Goal: Information Seeking & Learning: Learn about a topic

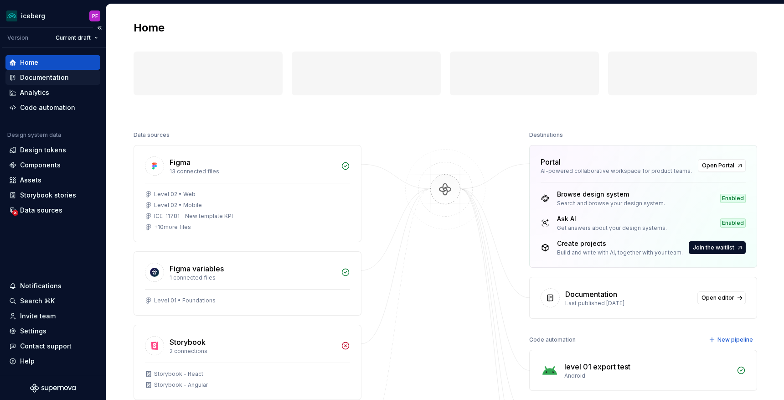
click at [54, 75] on div "Documentation" at bounding box center [44, 77] width 49 height 9
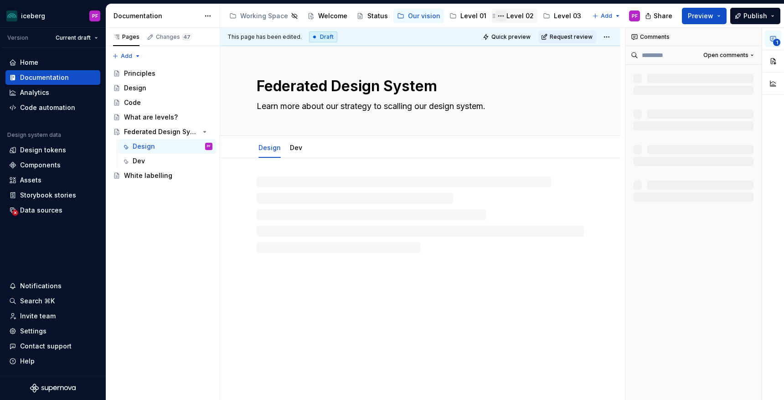
click at [500, 14] on button "Page tree" at bounding box center [501, 15] width 11 height 11
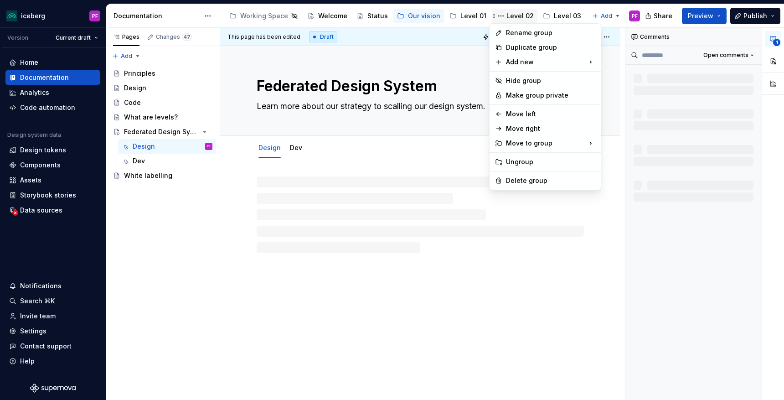
click at [509, 16] on html "iceberg PF Version Current draft Home Documentation Analytics Code automation D…" at bounding box center [392, 200] width 784 height 400
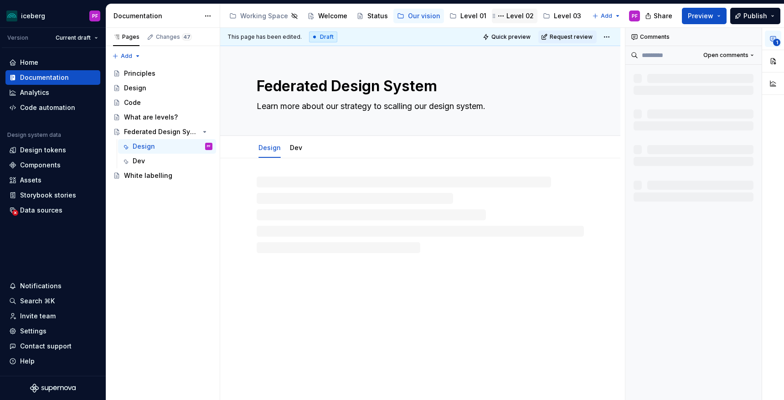
click at [519, 20] on div "Level 02" at bounding box center [520, 15] width 27 height 9
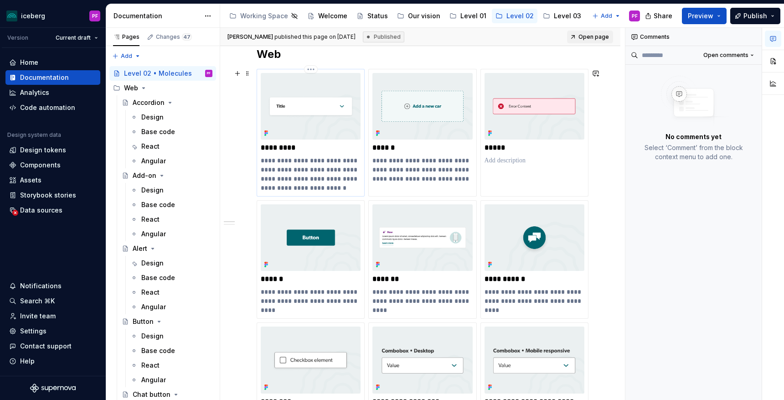
scroll to position [160, 0]
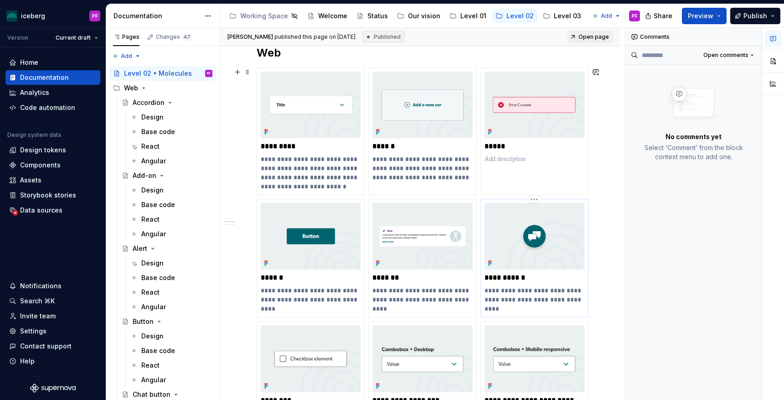
click at [518, 285] on div "**********" at bounding box center [535, 258] width 100 height 110
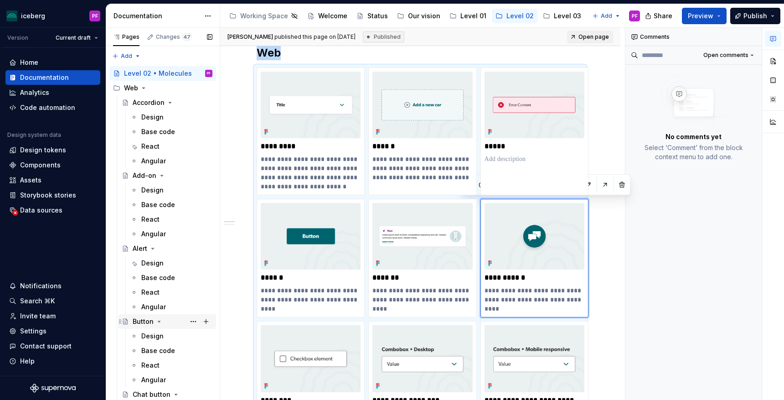
click at [140, 324] on div "Button" at bounding box center [143, 321] width 21 height 9
click at [147, 334] on div "Design" at bounding box center [152, 336] width 22 height 9
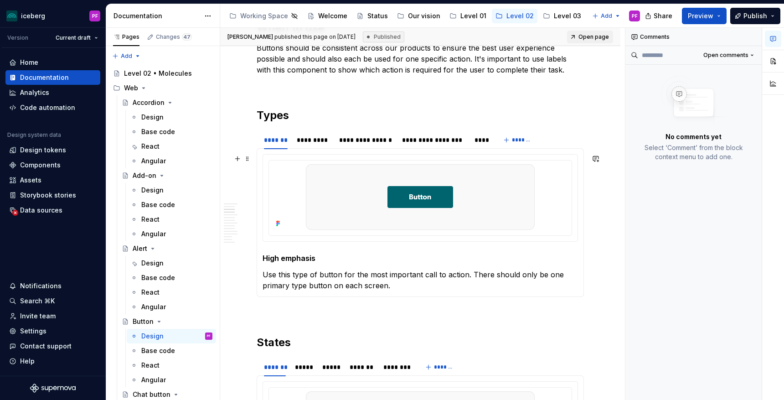
scroll to position [423, 0]
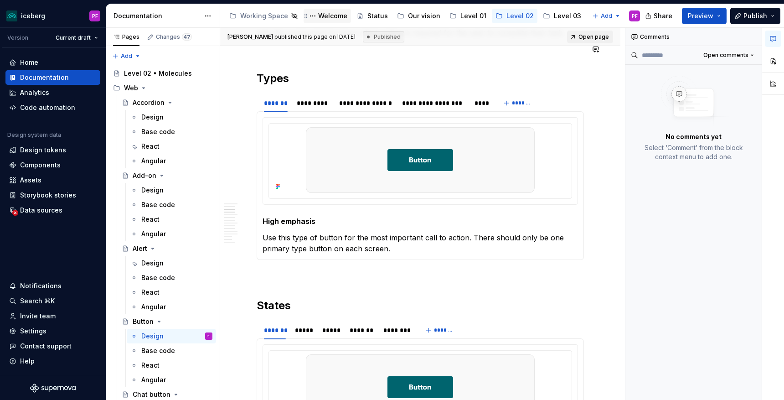
click at [327, 17] on div "Welcome" at bounding box center [332, 15] width 29 height 9
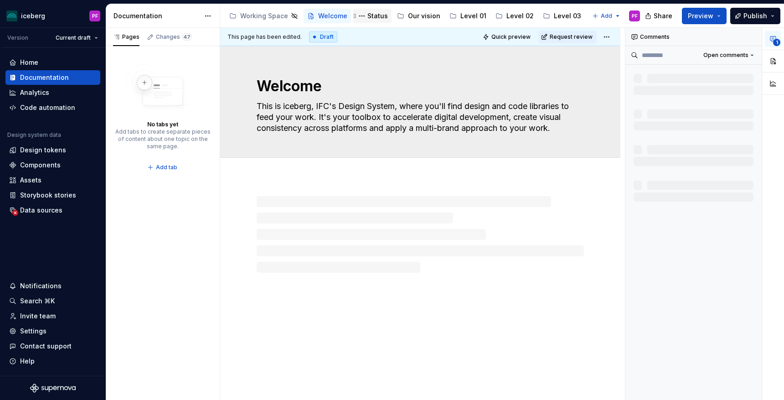
click at [374, 16] on div "Status" at bounding box center [378, 15] width 21 height 9
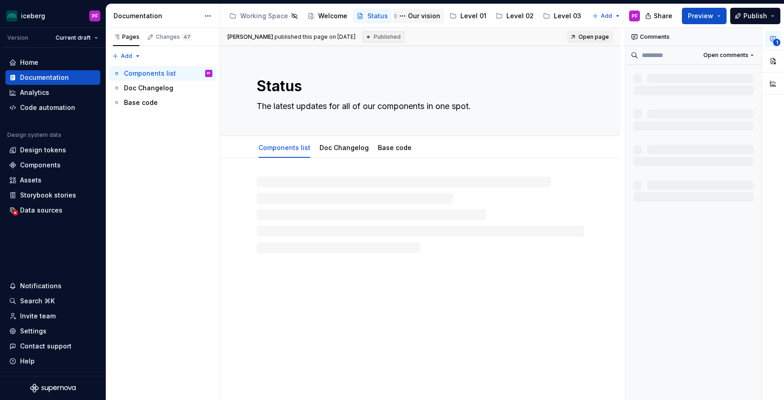
click at [417, 16] on div "Our vision" at bounding box center [424, 15] width 32 height 9
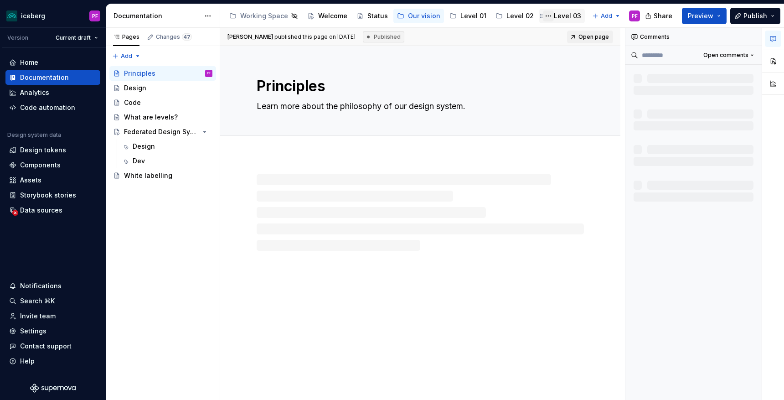
click at [545, 17] on button "Page tree" at bounding box center [548, 15] width 11 height 11
click at [553, 16] on html "iceberg PF Version Current draft Home Documentation Analytics Code automation D…" at bounding box center [392, 200] width 784 height 400
click at [496, 13] on button "Page tree" at bounding box center [501, 15] width 11 height 11
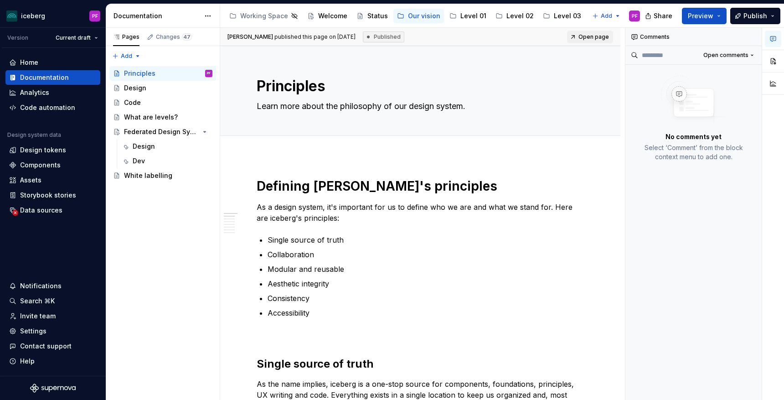
click at [513, 13] on html "iceberg PF Version Current draft Home Documentation Analytics Code automation D…" at bounding box center [392, 200] width 784 height 400
click at [512, 14] on div "Level 02" at bounding box center [520, 15] width 27 height 9
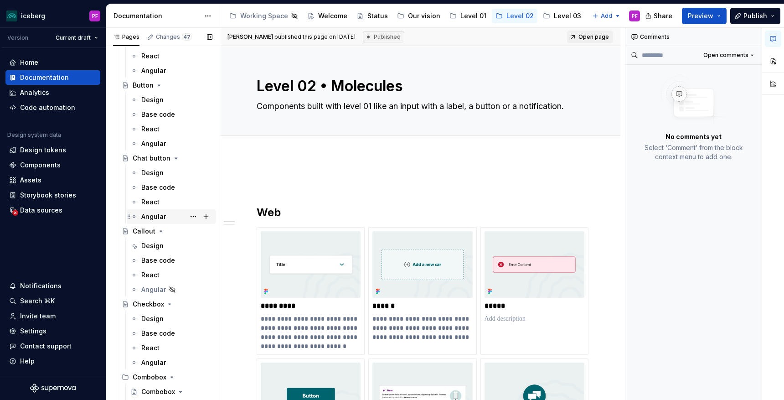
scroll to position [233, 0]
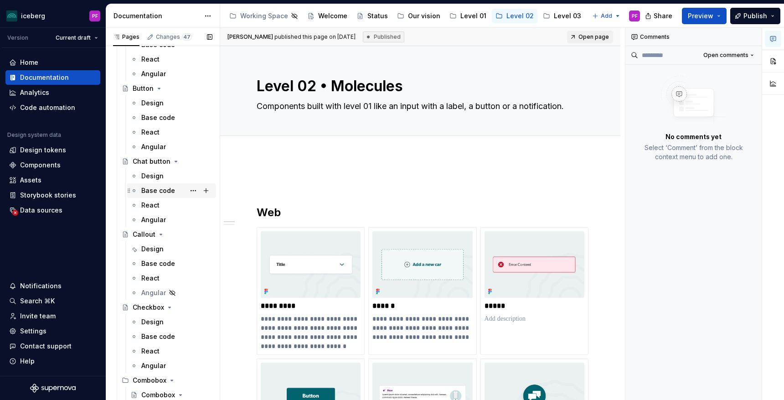
click at [156, 183] on div "Base code" at bounding box center [171, 190] width 89 height 15
click at [156, 174] on div "Design" at bounding box center [152, 175] width 22 height 9
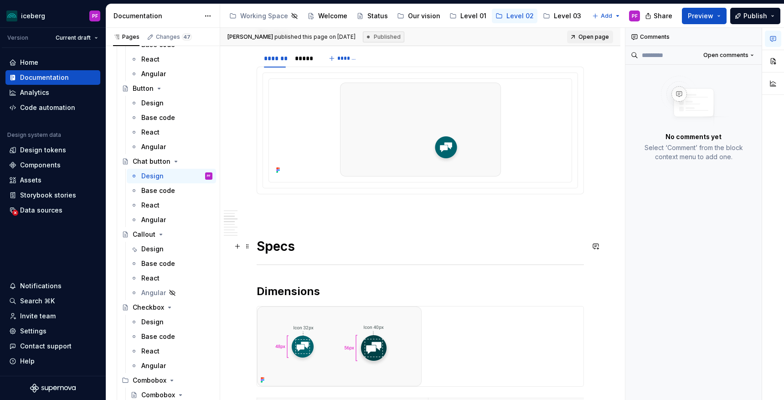
scroll to position [449, 0]
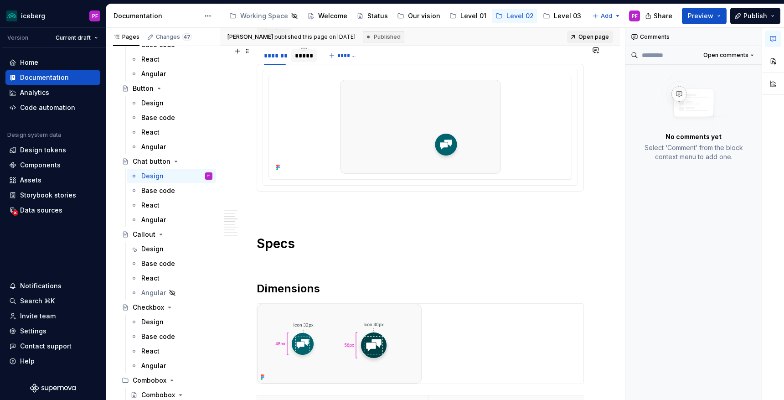
click at [307, 56] on div "*****" at bounding box center [304, 55] width 18 height 9
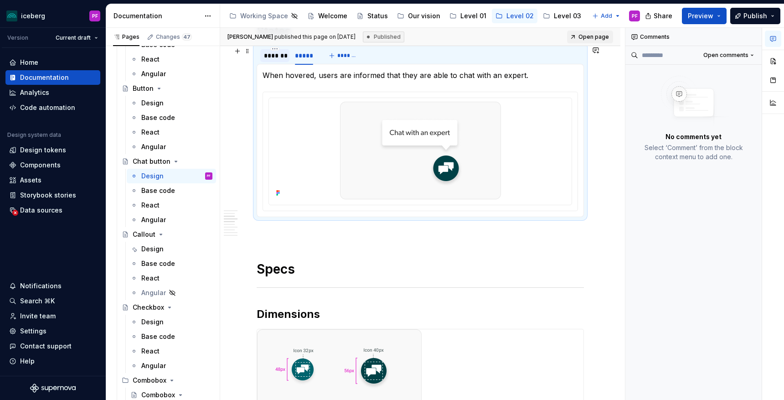
click at [276, 59] on div "*******" at bounding box center [275, 55] width 22 height 9
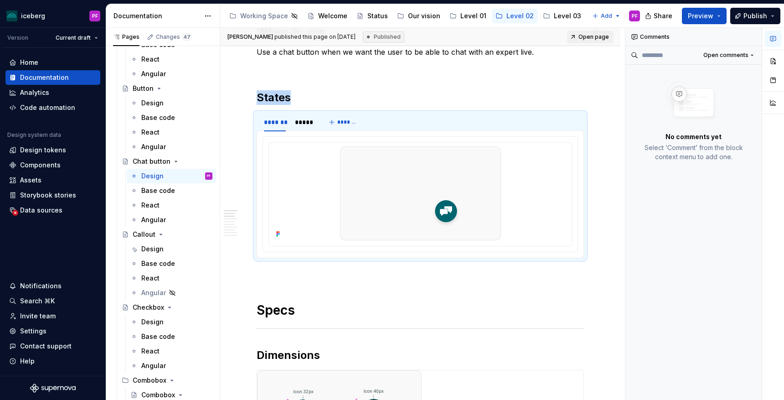
scroll to position [0, 0]
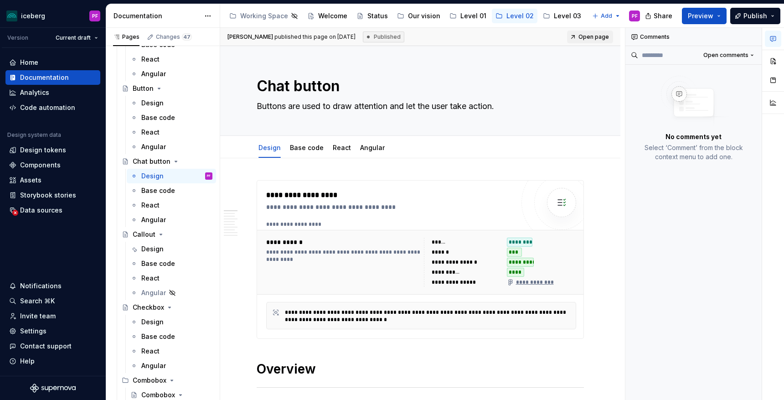
type textarea "*"
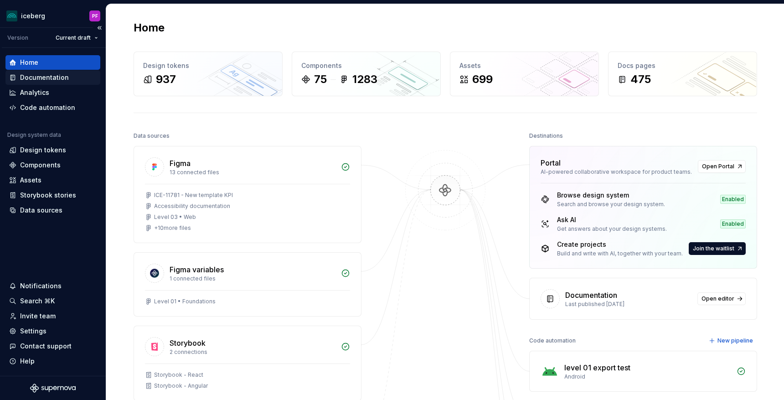
click at [29, 82] on div "Documentation" at bounding box center [44, 77] width 49 height 9
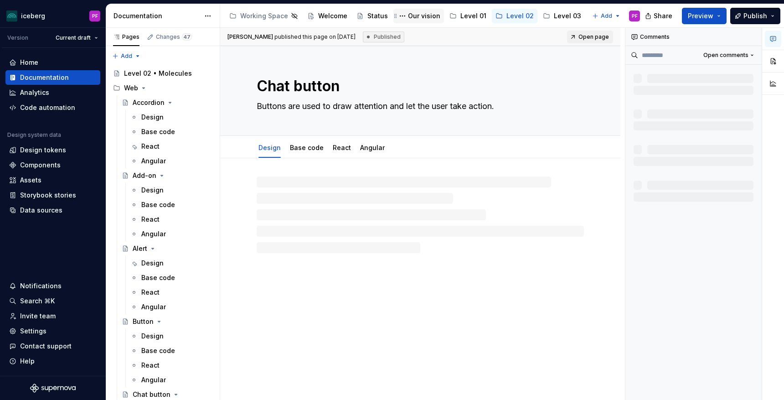
click at [420, 16] on div "Our vision" at bounding box center [424, 15] width 32 height 9
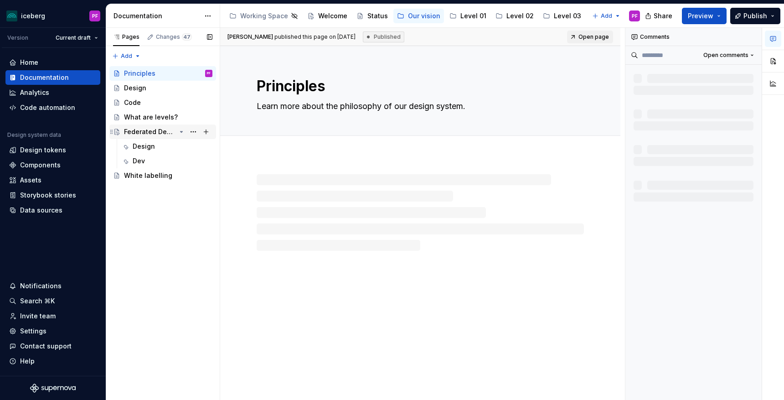
click at [141, 128] on div "Federated Design System" at bounding box center [150, 131] width 52 height 9
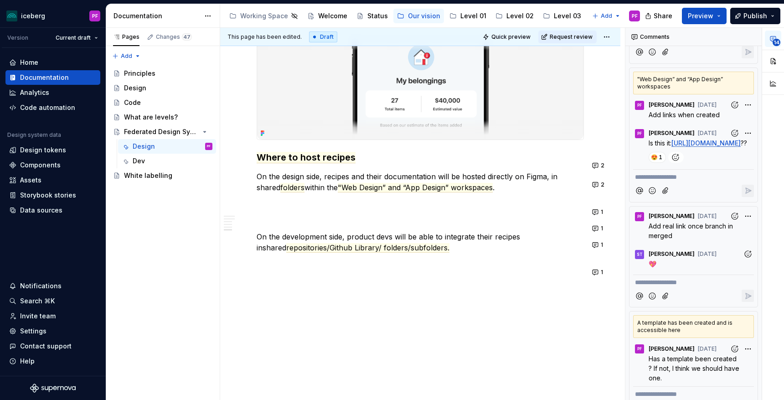
scroll to position [1213, 0]
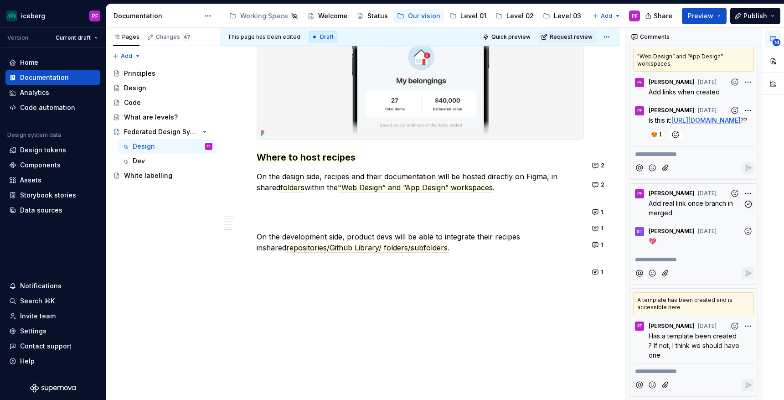
click at [715, 213] on p "Add real link once branch in merged" at bounding box center [696, 207] width 94 height 19
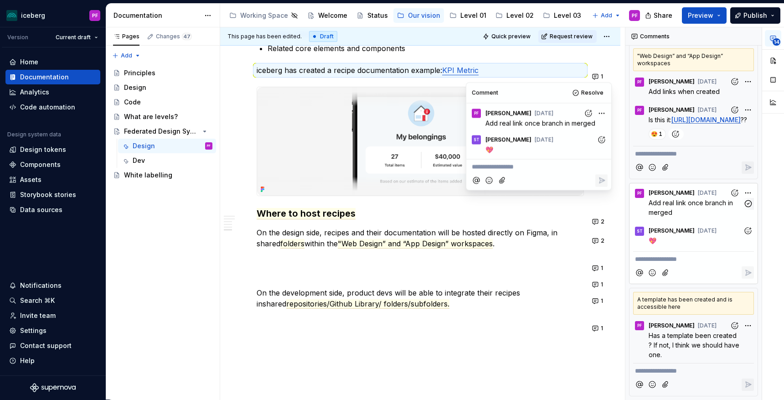
scroll to position [1551, 0]
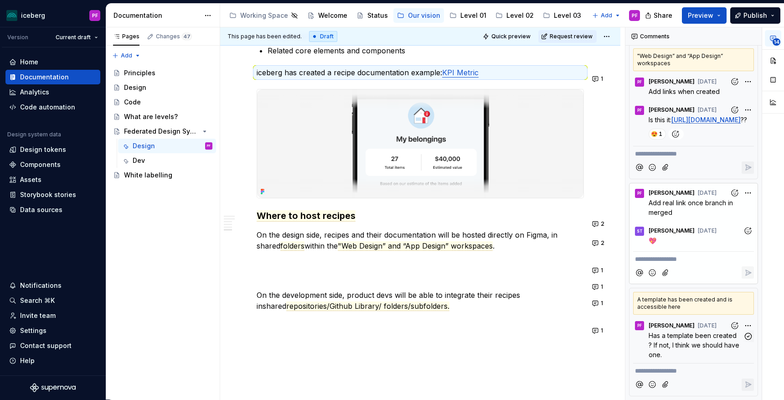
click at [684, 339] on span "Has a template been created ? If not, I think we should have one." at bounding box center [695, 345] width 93 height 27
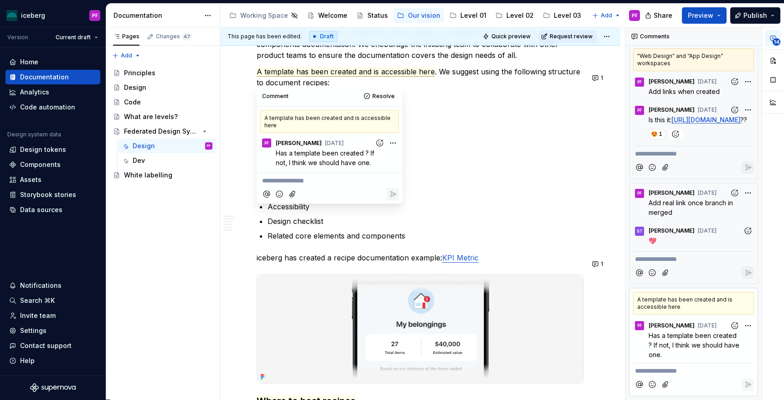
scroll to position [1190, 0]
click at [668, 125] on p "Is this it: https://www.figma.com/files/995445677697466408/project/399355239?fu…" at bounding box center [701, 120] width 105 height 10
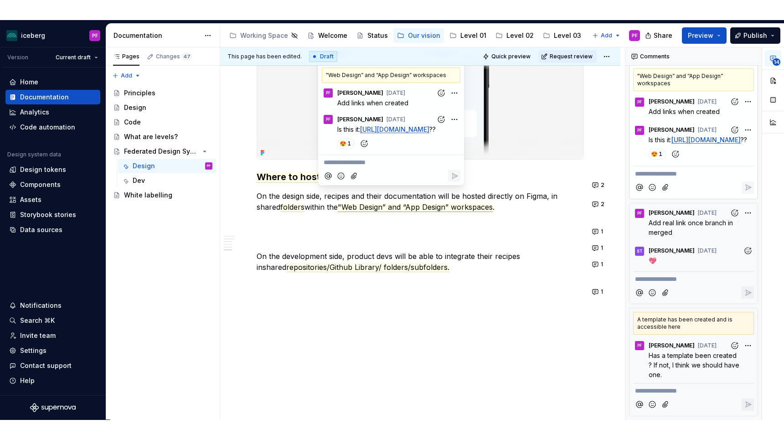
scroll to position [1617, 0]
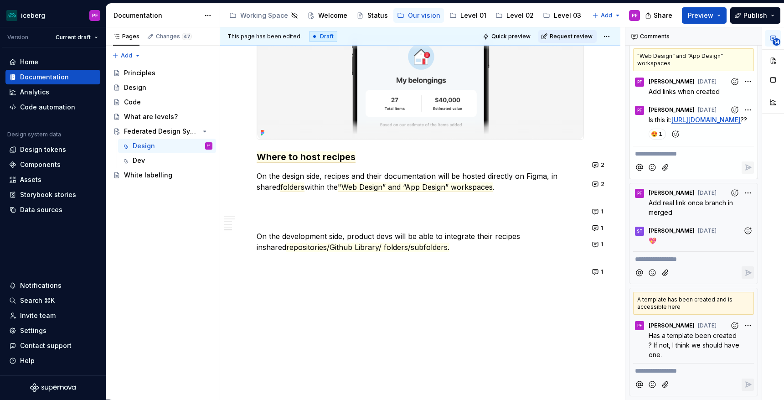
click at [672, 120] on link "https://www.figma.com/files/995445677697466408/project/399355239?fuid=150130713…" at bounding box center [706, 120] width 69 height 8
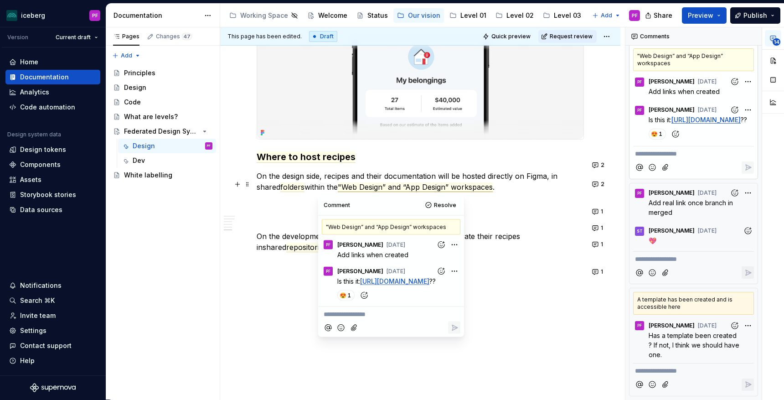
click at [342, 182] on p "On the design side, recipes and their documentation will be hosted directly on …" at bounding box center [420, 182] width 327 height 22
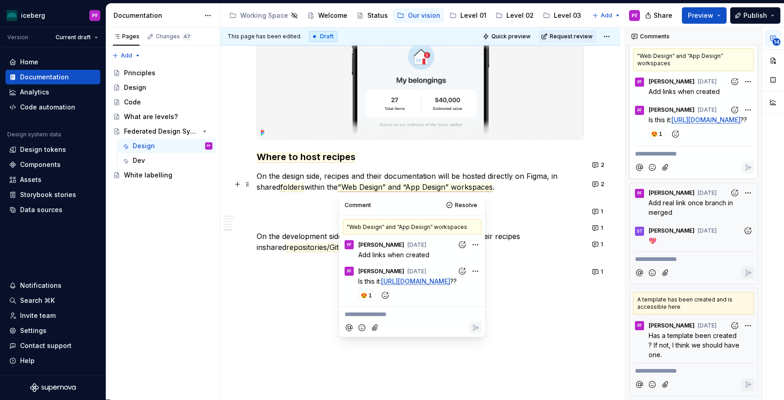
click at [562, 176] on p "On the design side, recipes and their documentation will be hosted directly on …" at bounding box center [420, 182] width 327 height 22
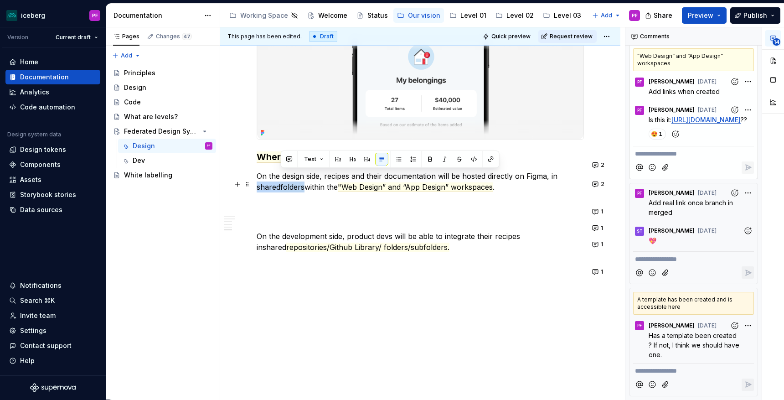
drag, startPoint x: 561, startPoint y: 174, endPoint x: 281, endPoint y: 187, distance: 279.8
click at [281, 187] on p "On the design side, recipes and their documentation will be hosted directly on …" at bounding box center [420, 182] width 327 height 22
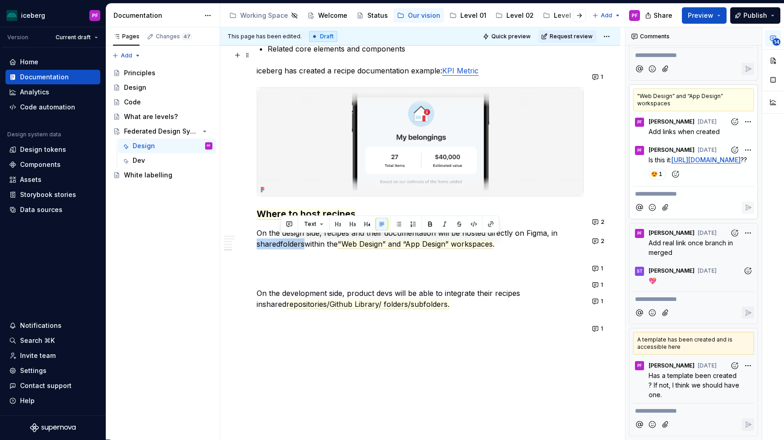
scroll to position [1548, 0]
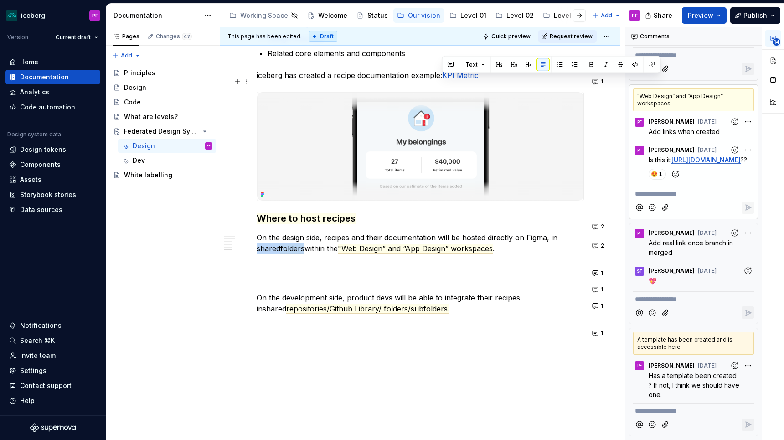
click at [441, 79] on p "iceberg has created a recipe documentation example: KPI Metric" at bounding box center [420, 75] width 327 height 11
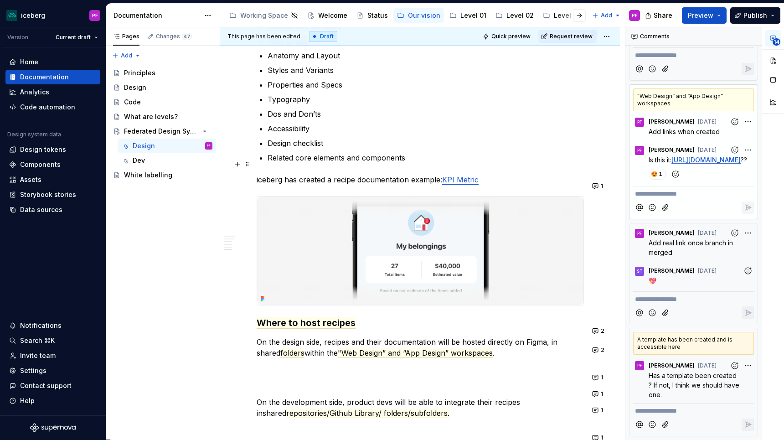
scroll to position [1442, 0]
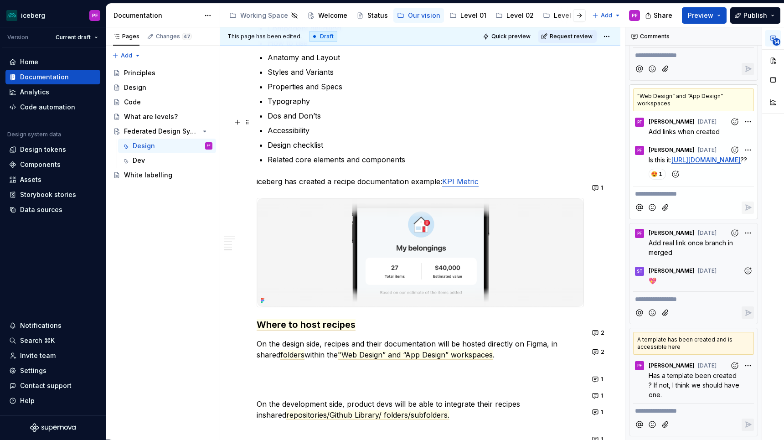
click at [436, 121] on p "Dos and Don’ts" at bounding box center [426, 115] width 317 height 11
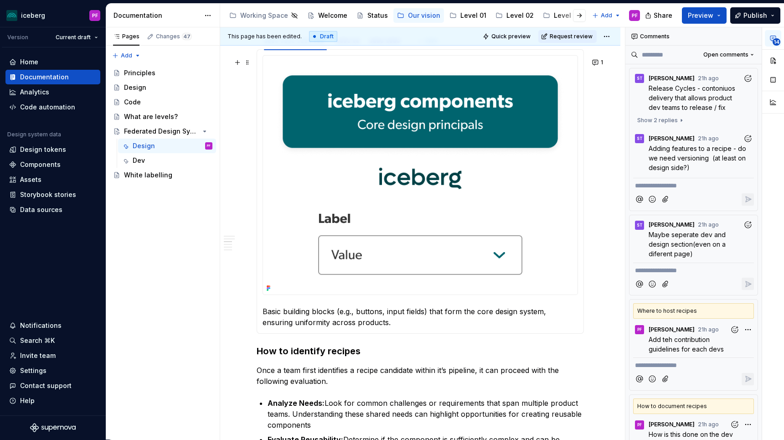
scroll to position [539, 0]
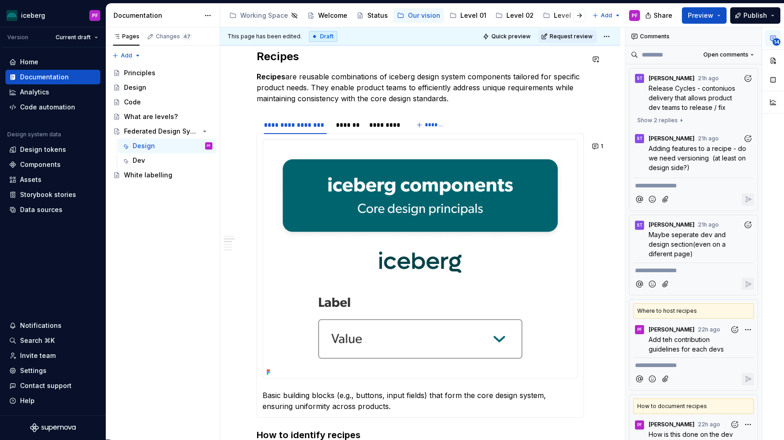
type textarea "*"
